Goal: Contribute content: Add original content to the website for others to see

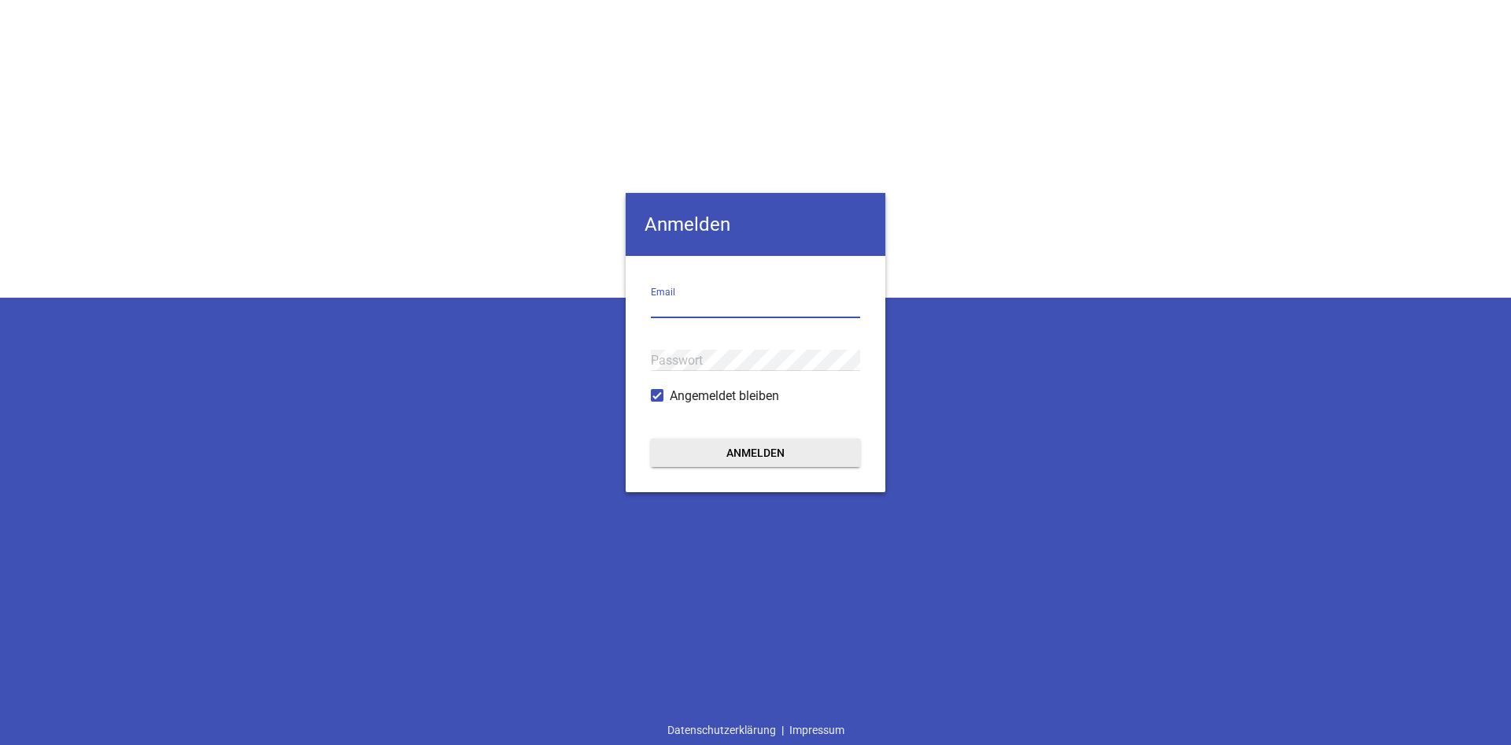
click at [715, 308] on input "email" at bounding box center [755, 307] width 209 height 21
type input "[EMAIL_ADDRESS][DOMAIN_NAME]"
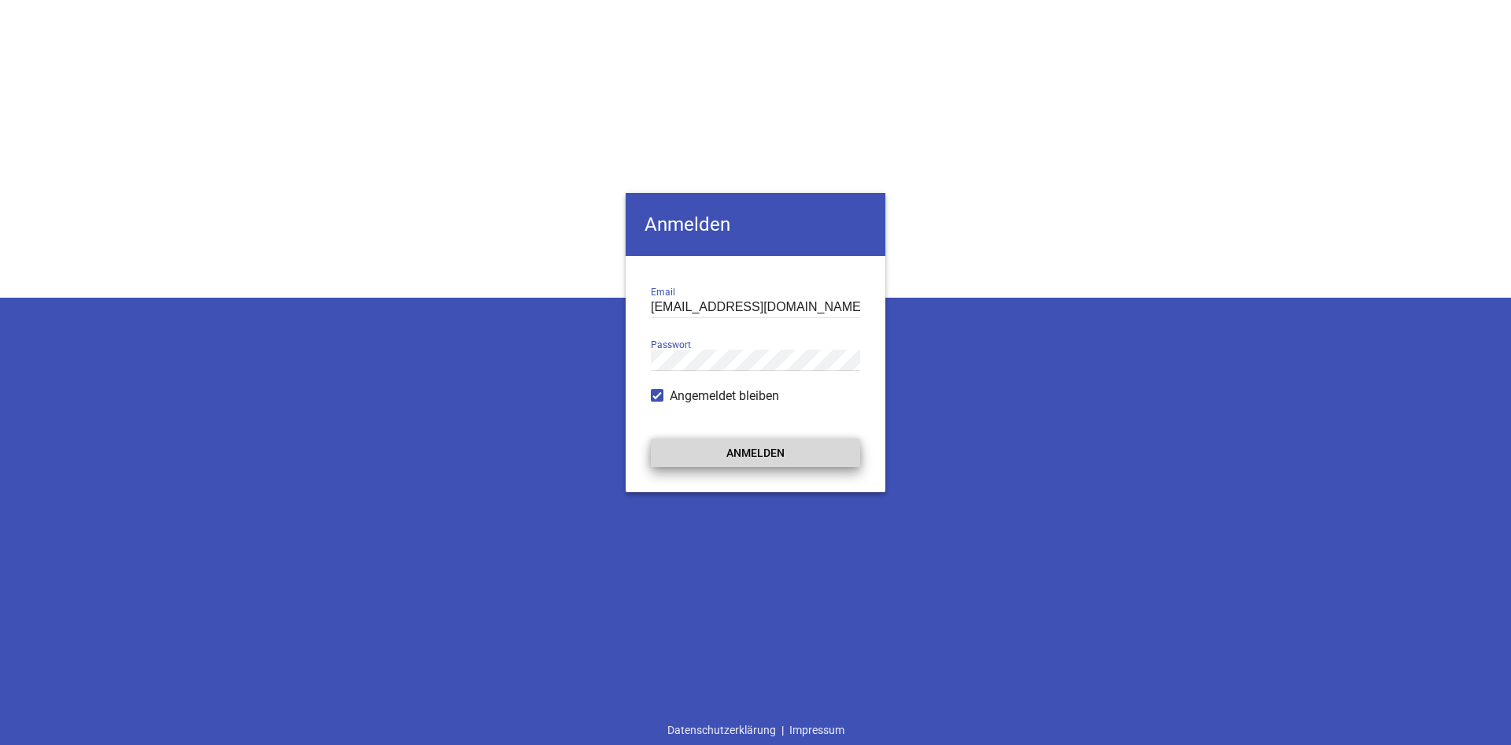
click at [769, 455] on button "Anmelden" at bounding box center [755, 452] width 209 height 28
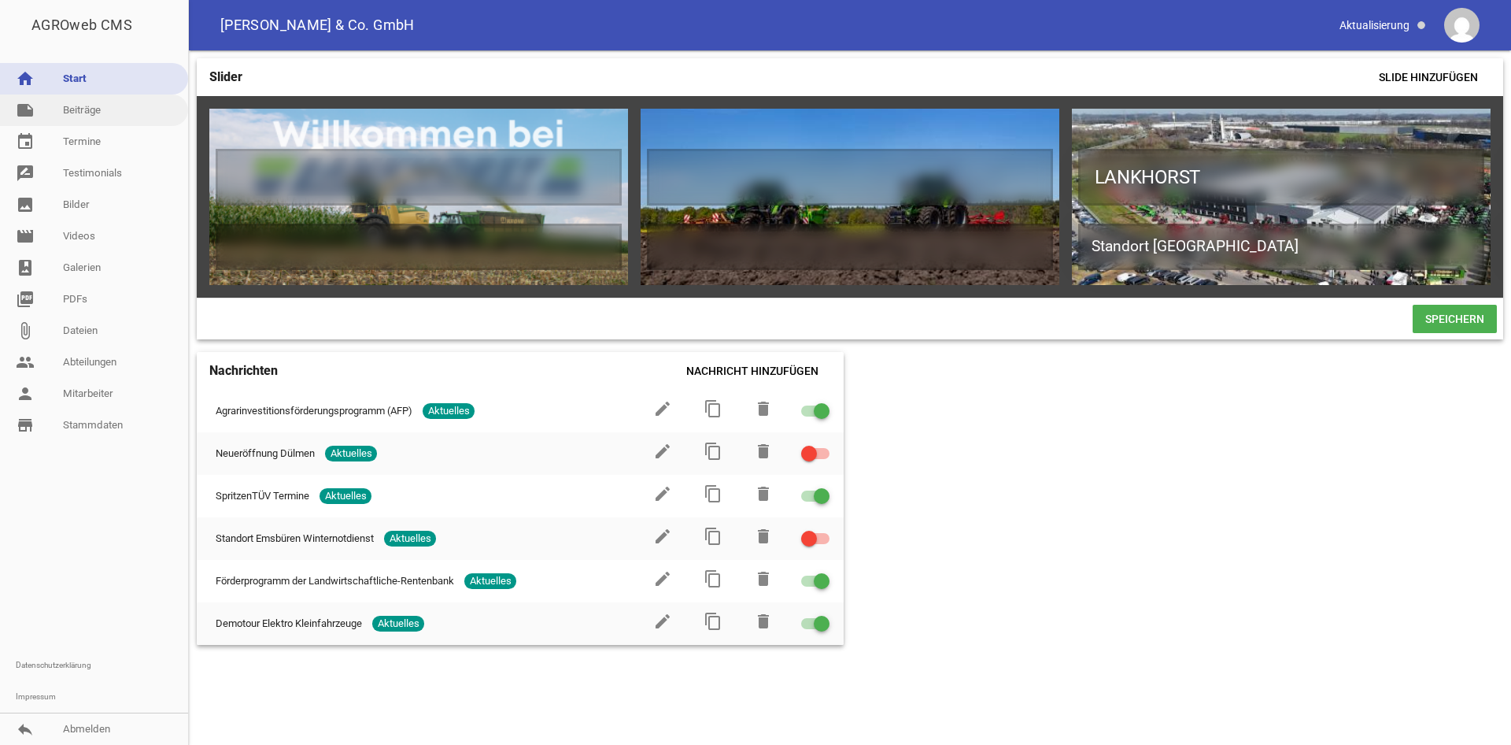
click at [94, 118] on link "note Beiträge" at bounding box center [94, 109] width 188 height 31
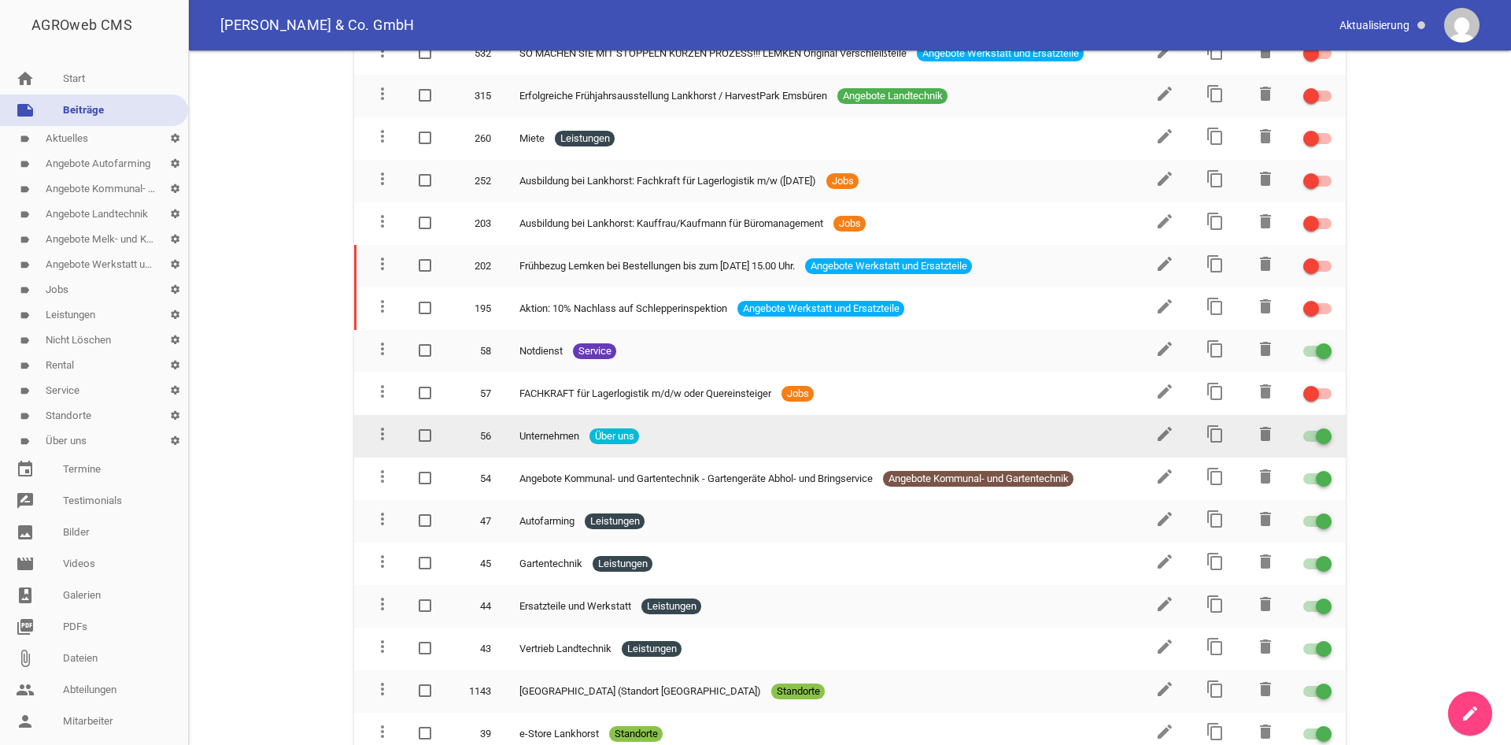
scroll to position [2194, 0]
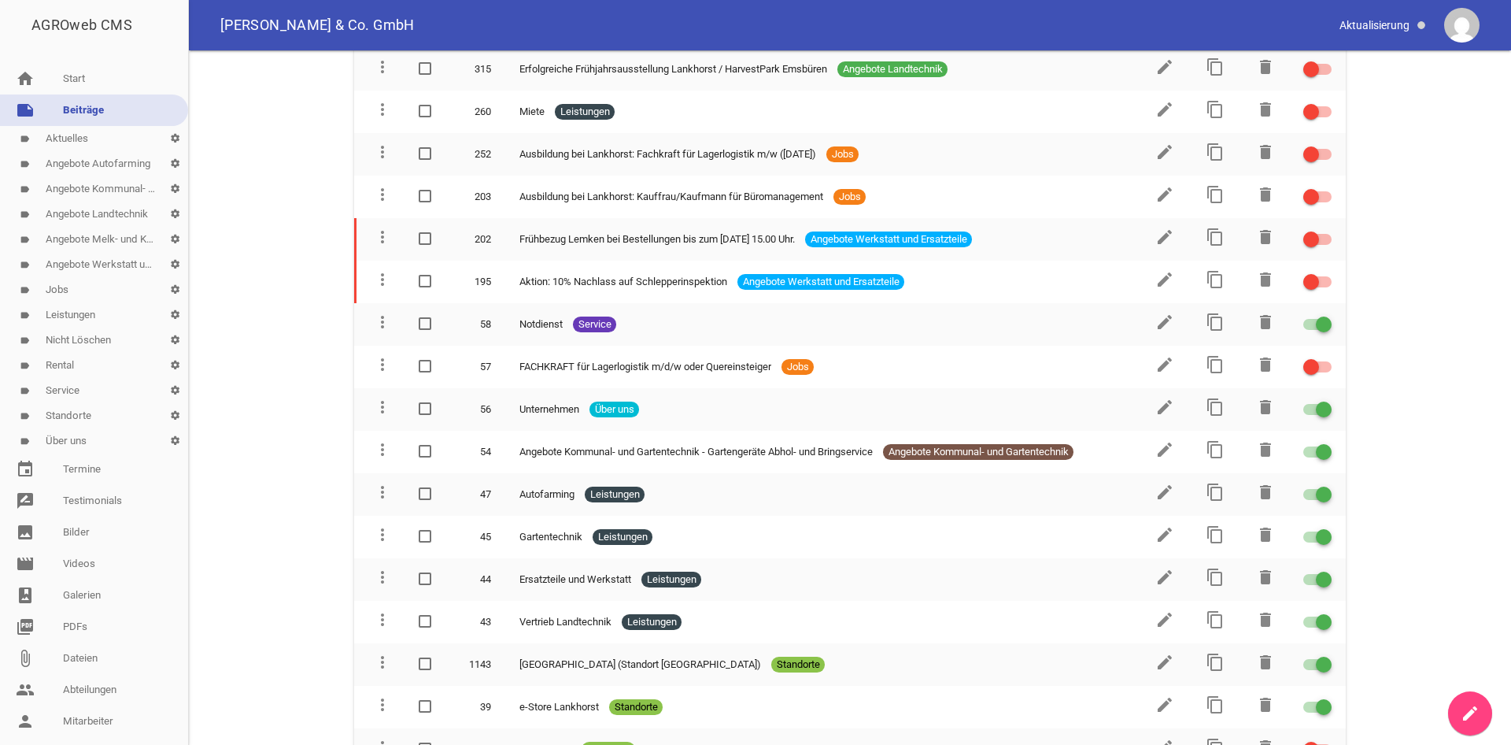
click at [80, 148] on link "label Aktuelles settings" at bounding box center [94, 138] width 188 height 25
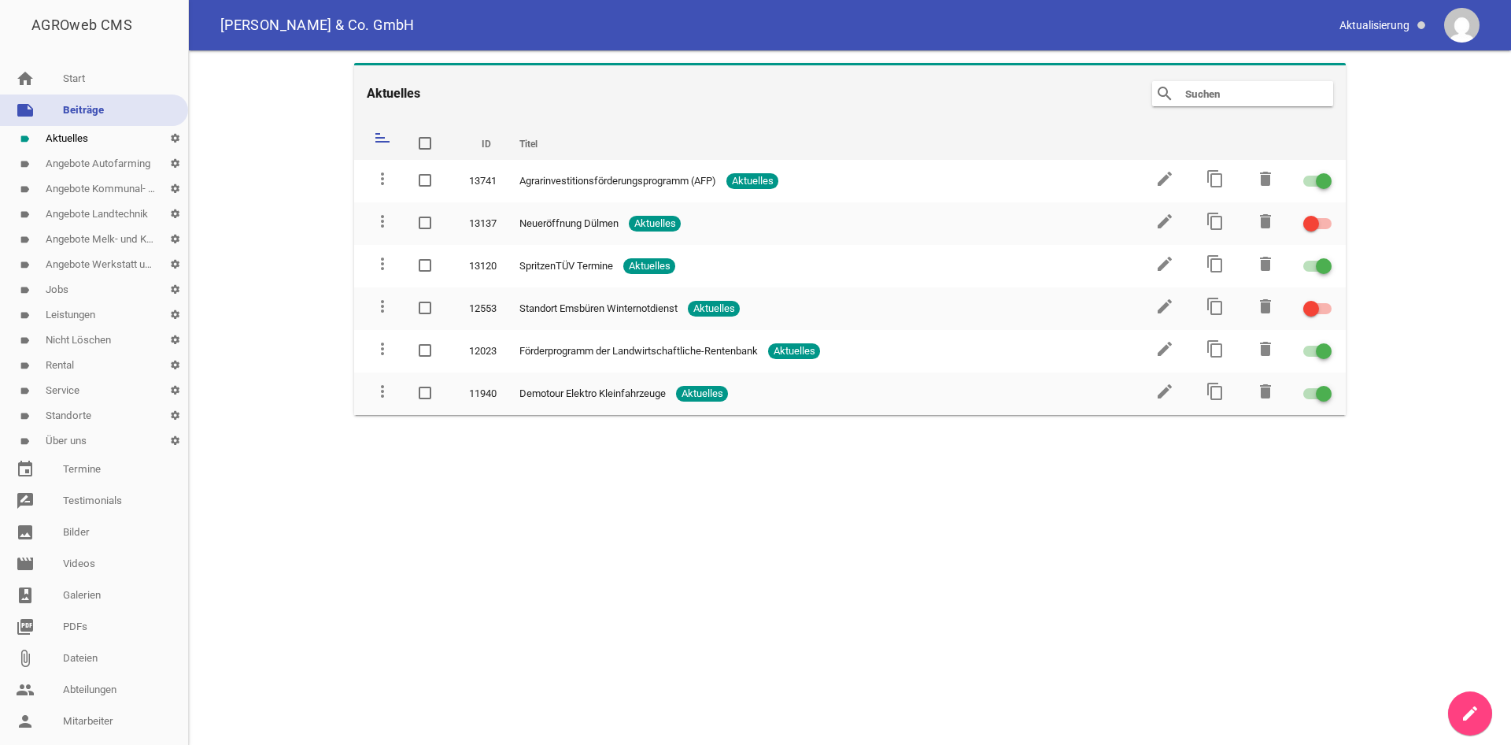
click at [76, 164] on link "label Angebote Autofarming settings" at bounding box center [94, 163] width 188 height 25
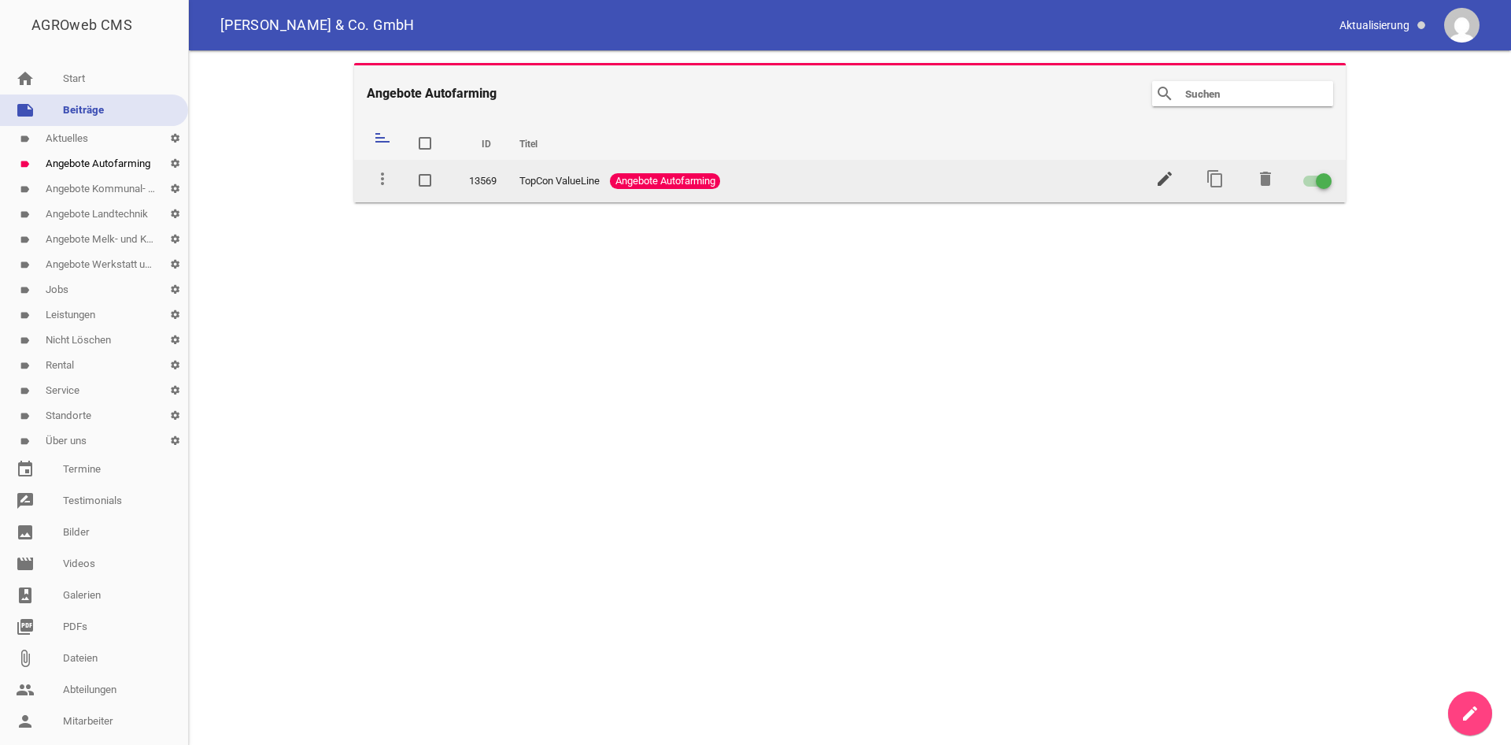
click at [1169, 172] on icon "edit" at bounding box center [1164, 178] width 19 height 19
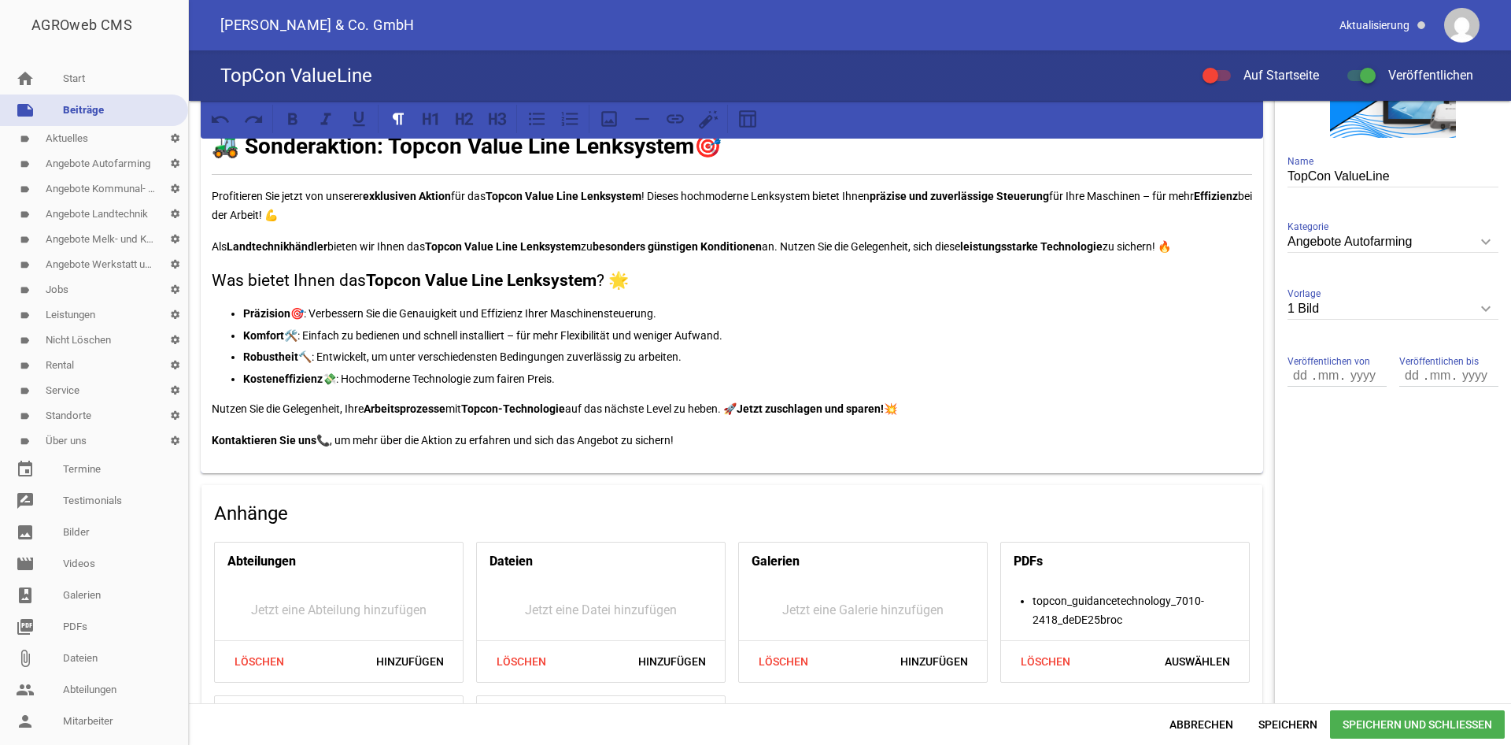
scroll to position [462, 0]
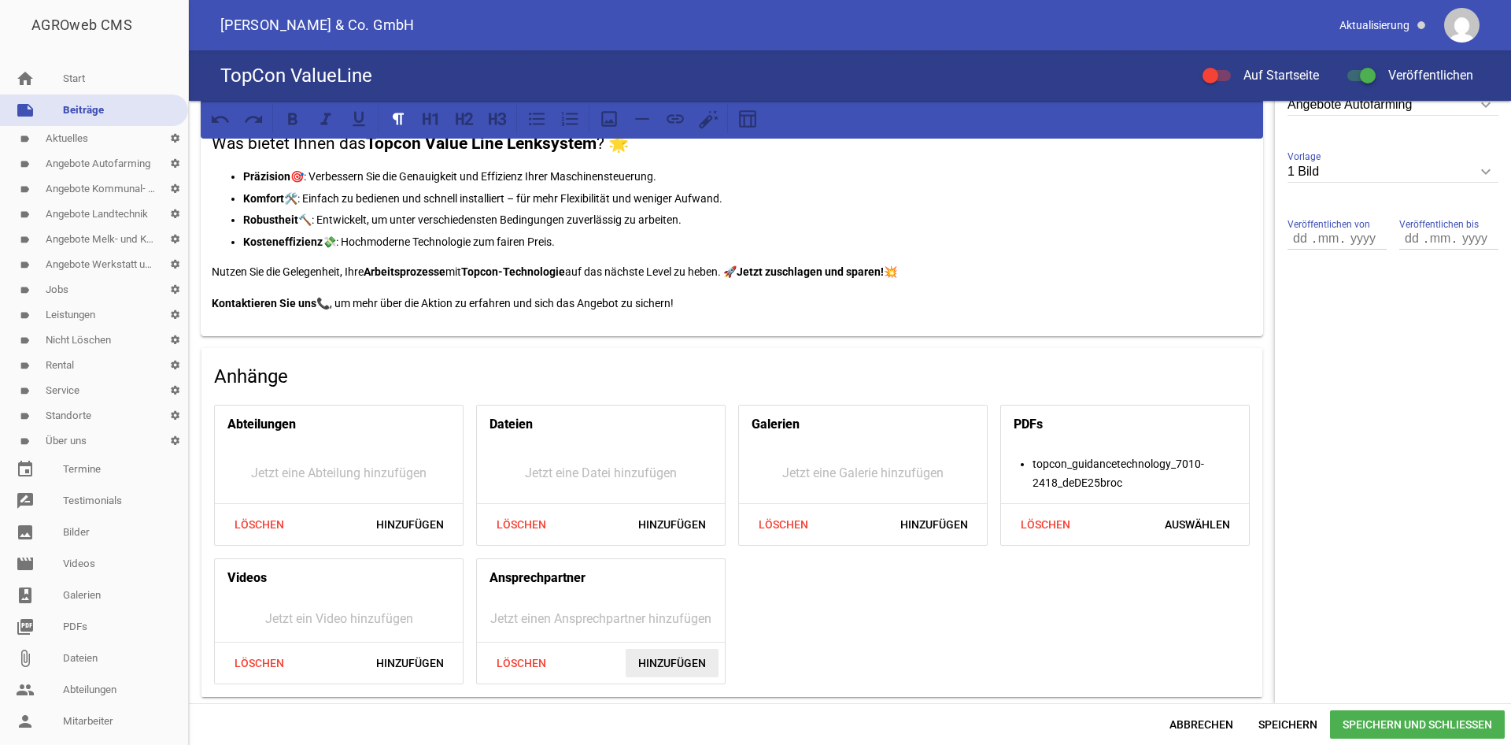
click at [679, 662] on span "Hinzufügen" at bounding box center [672, 663] width 93 height 28
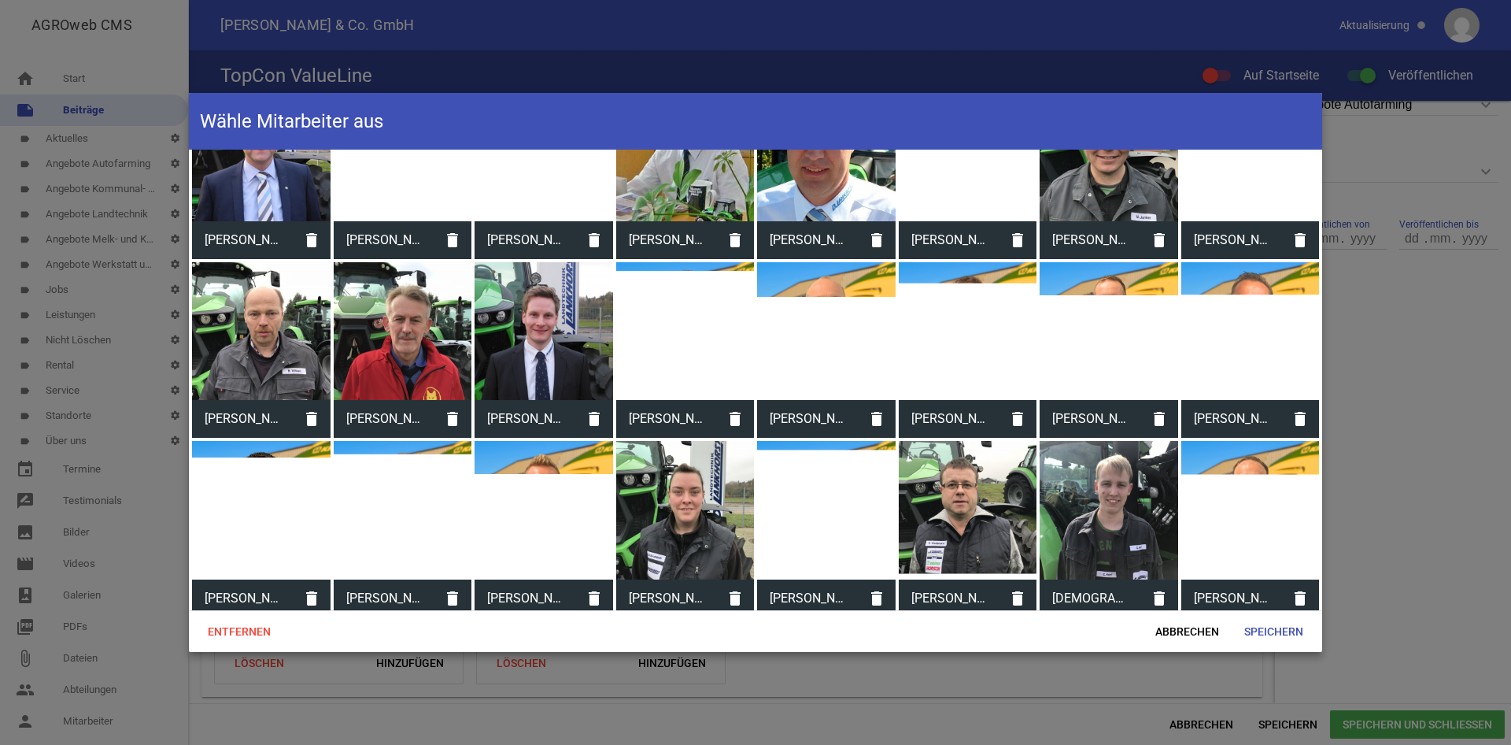
scroll to position [161, 0]
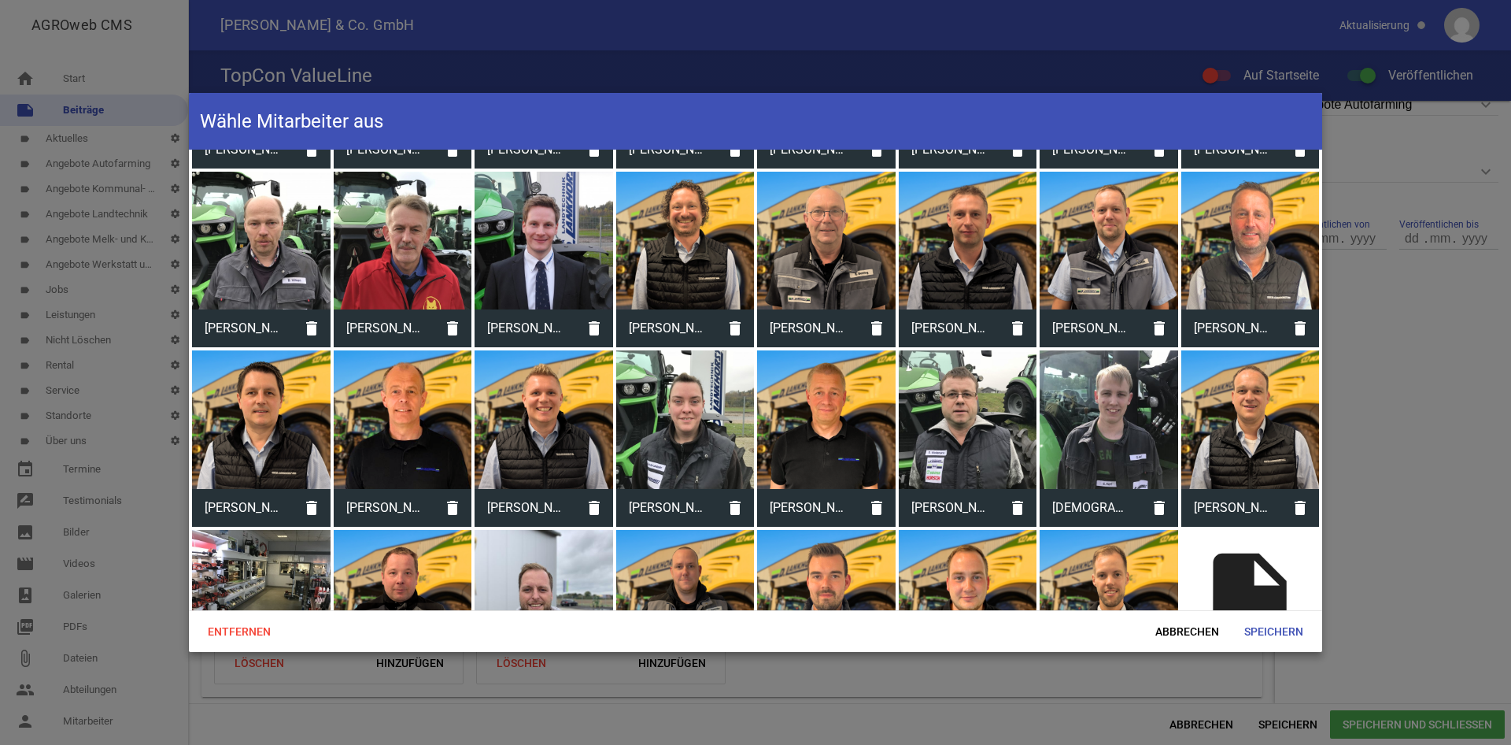
click at [583, 396] on div at bounding box center [544, 419] width 139 height 139
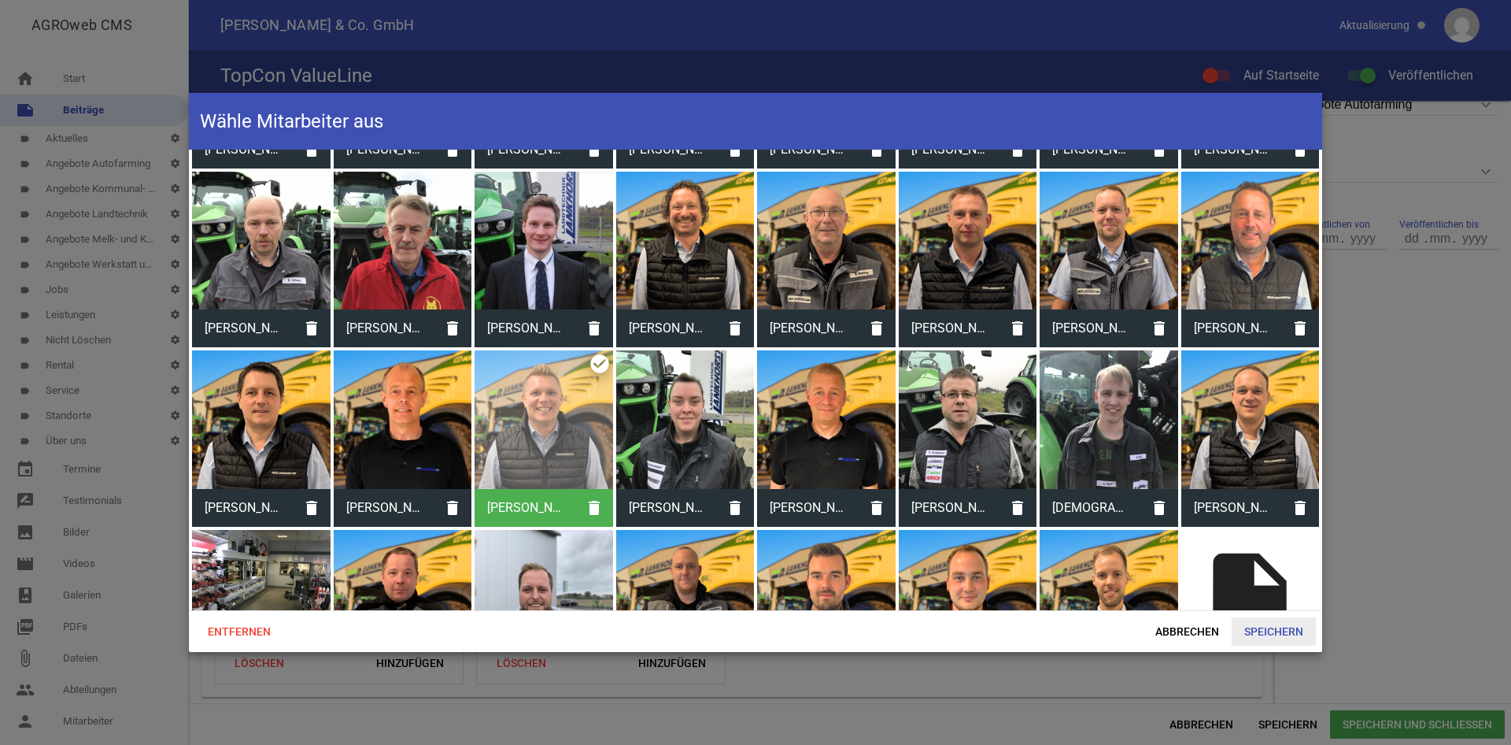
click at [1280, 626] on span "Speichern" at bounding box center [1274, 631] width 84 height 28
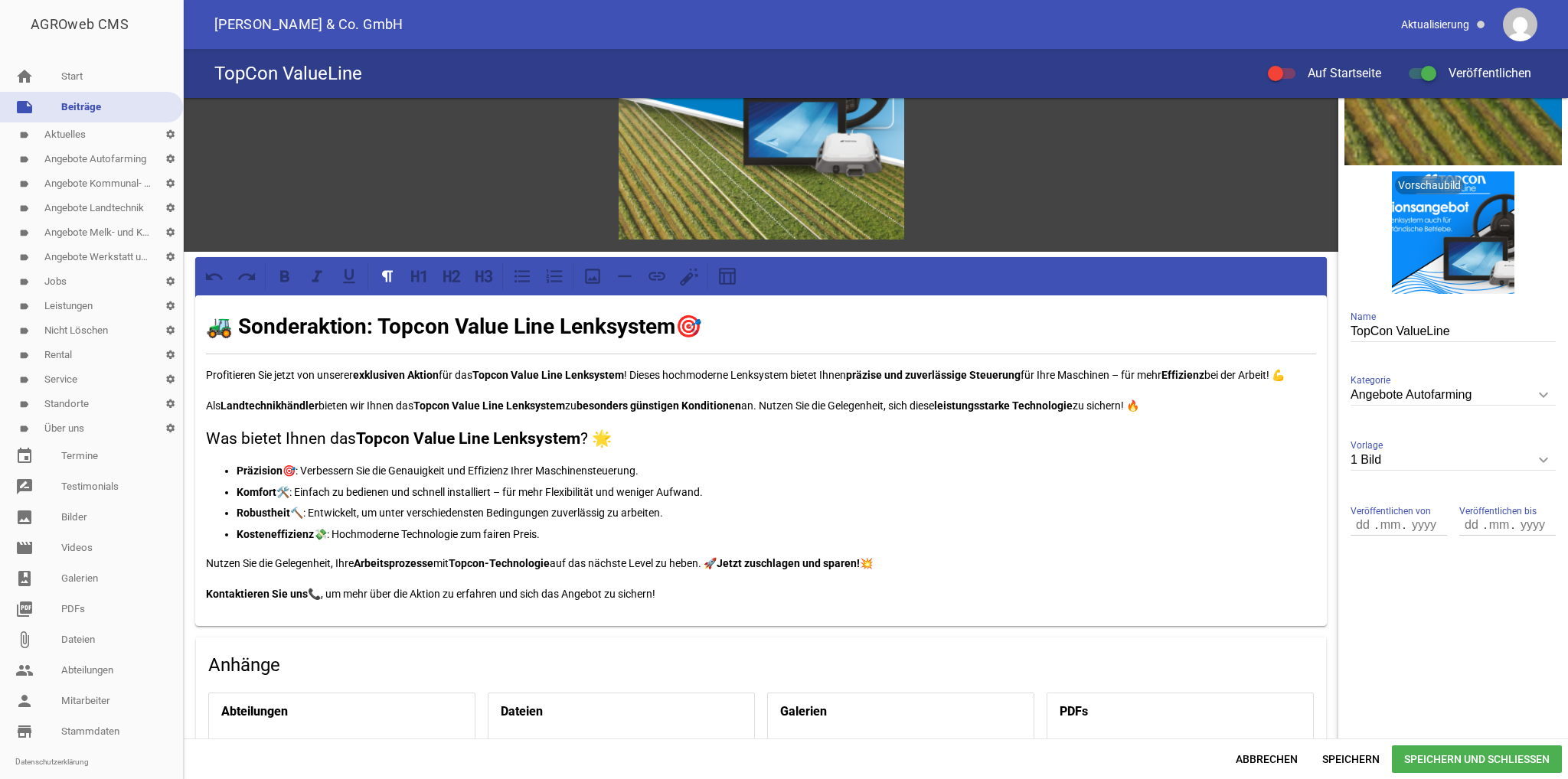
click at [1404, 468] on input "1 Bild" at bounding box center [1452, 460] width 205 height 20
click at [1393, 568] on li "3 Bilder" at bounding box center [1452, 569] width 205 height 37
type input "3 Bilder"
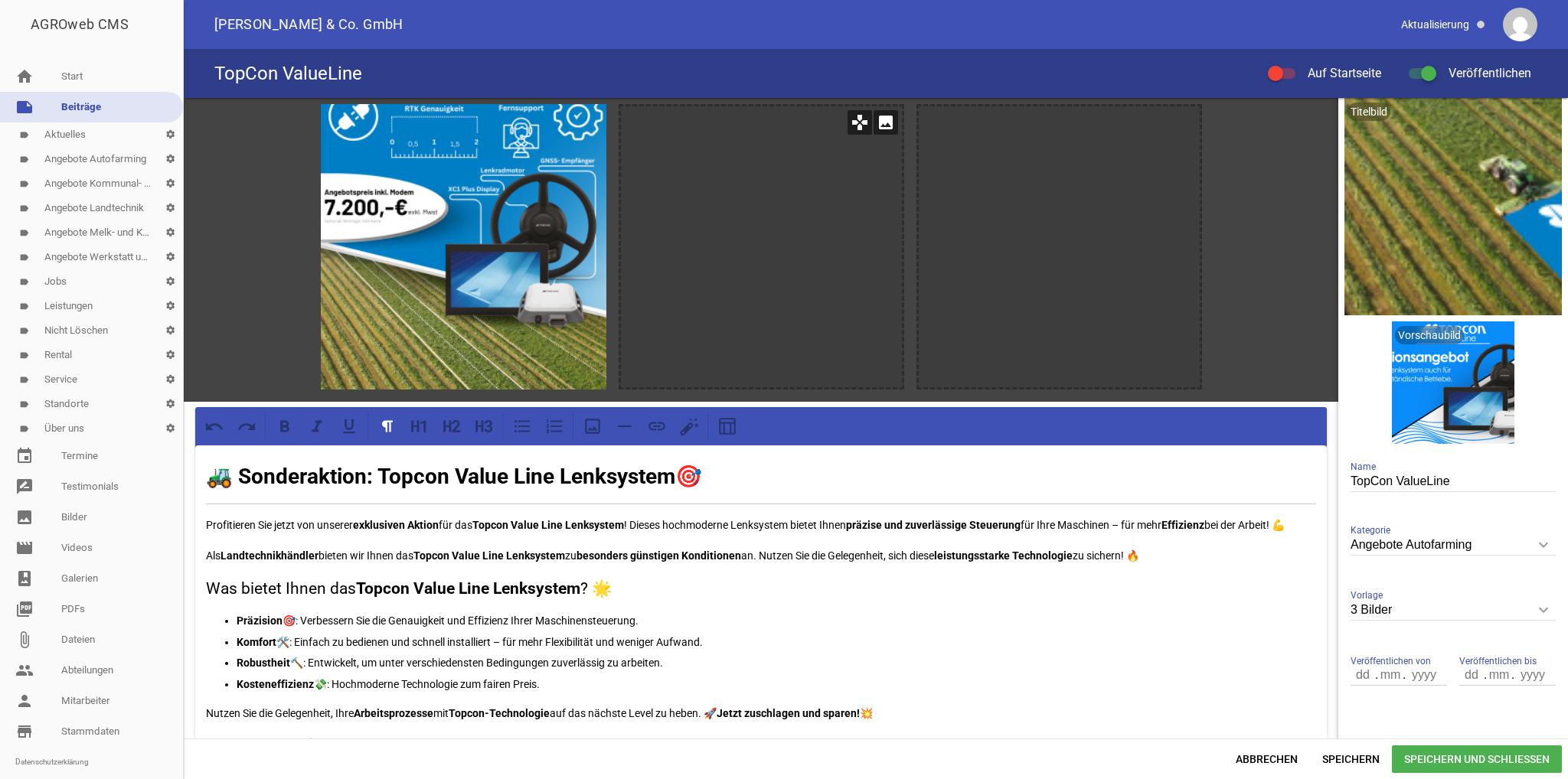
scroll to position [0, 0]
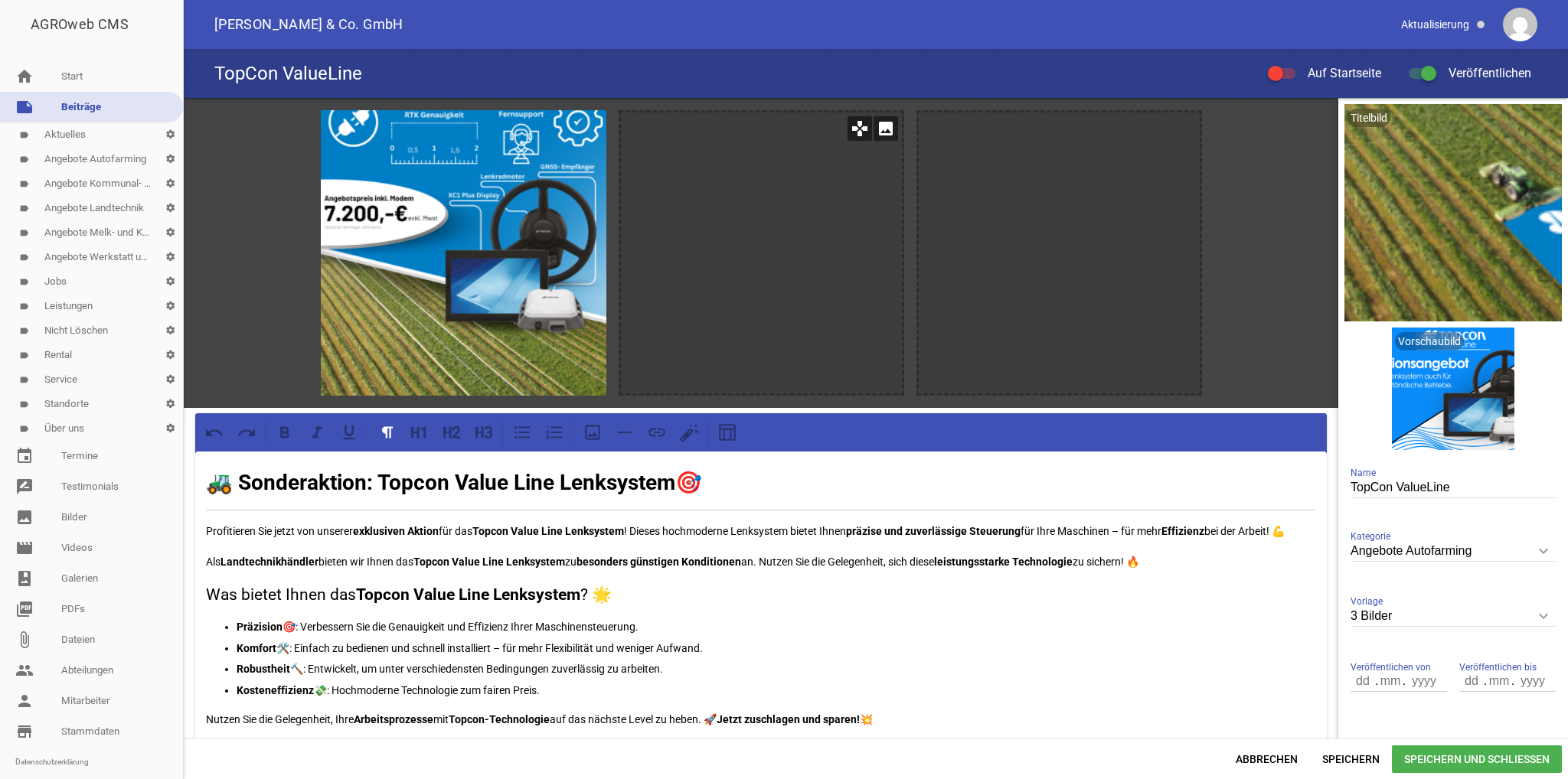
click at [889, 125] on icon "image" at bounding box center [885, 128] width 24 height 24
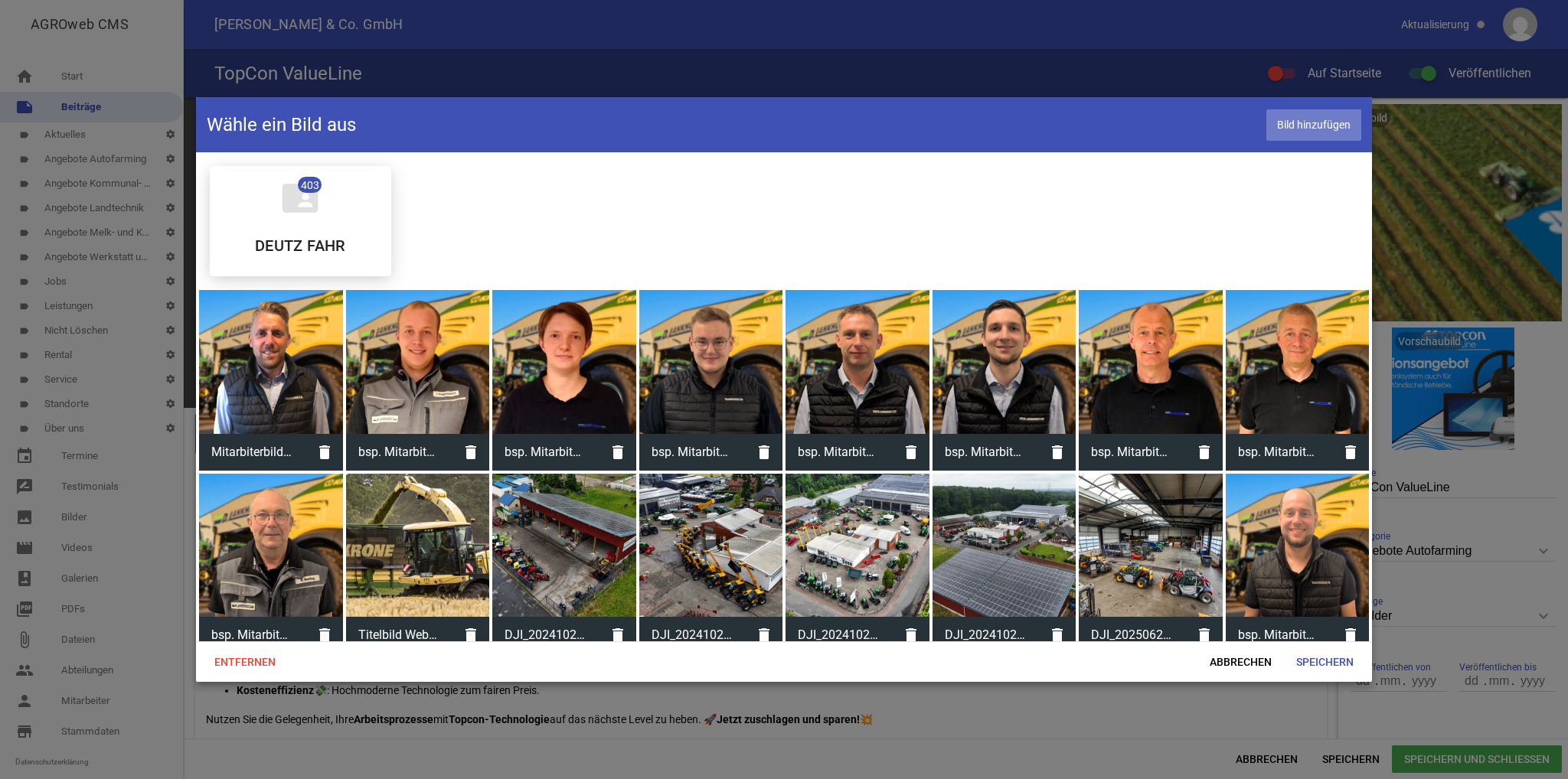
click at [1355, 120] on span "Bild hinzufügen" at bounding box center [1314, 125] width 95 height 31
drag, startPoint x: 1213, startPoint y: 659, endPoint x: 1211, endPoint y: 652, distance: 7.3
click at [1212, 657] on span "Abbrechen" at bounding box center [1240, 662] width 87 height 27
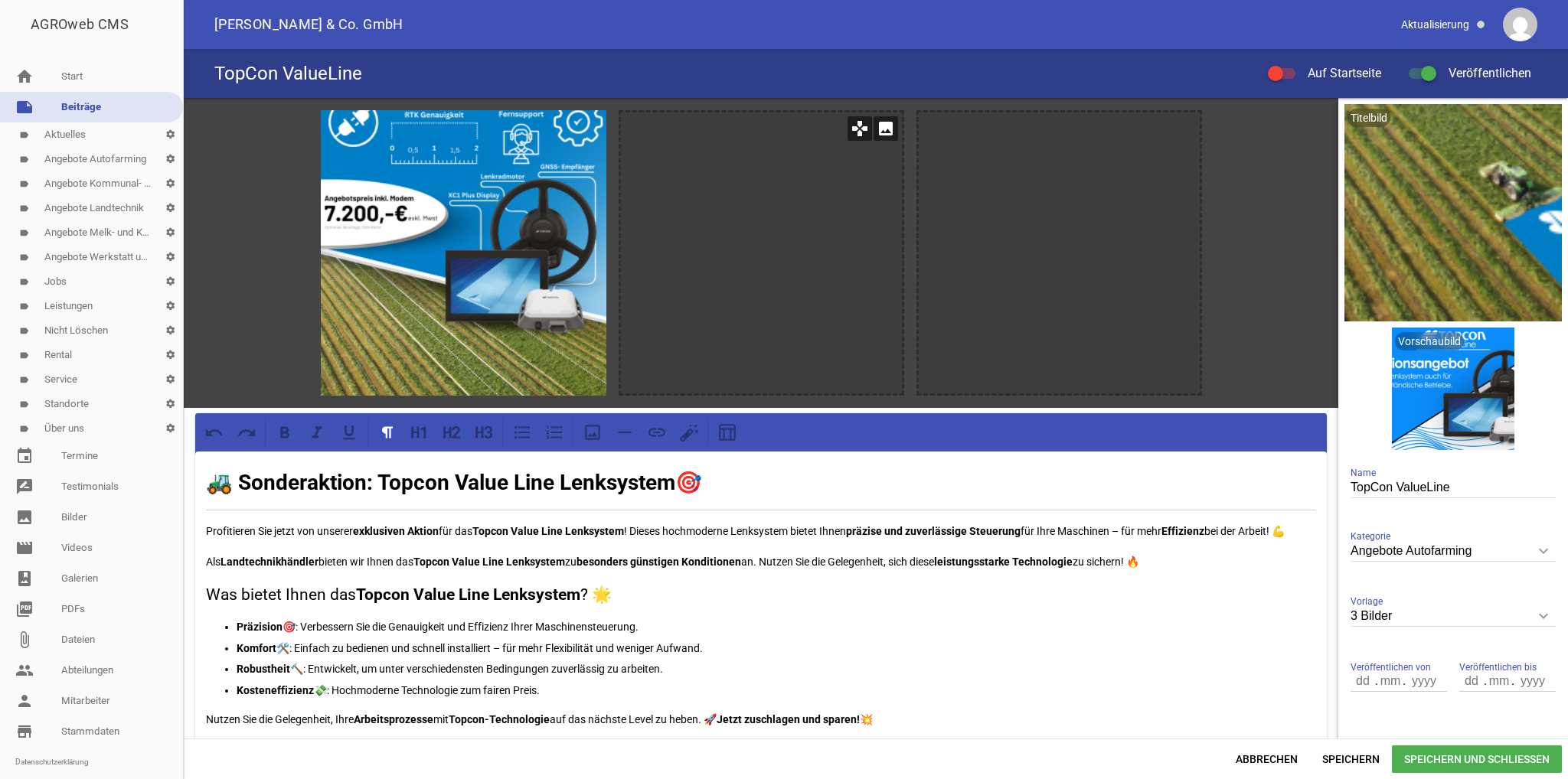
click at [895, 132] on icon "image" at bounding box center [885, 128] width 24 height 24
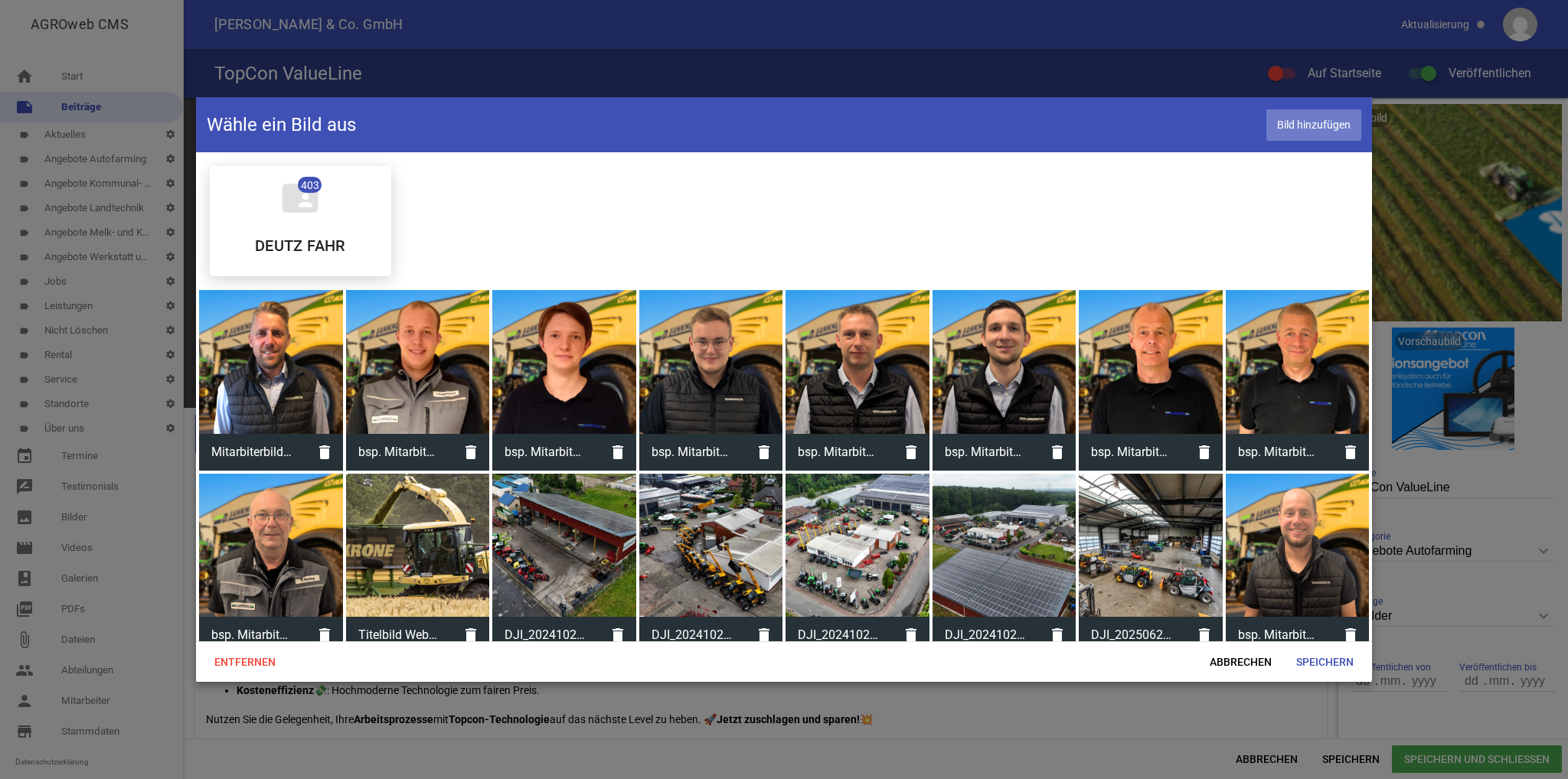
click at [1292, 124] on span "Bild hinzufügen" at bounding box center [1314, 125] width 95 height 31
